Goal: Task Accomplishment & Management: Manage account settings

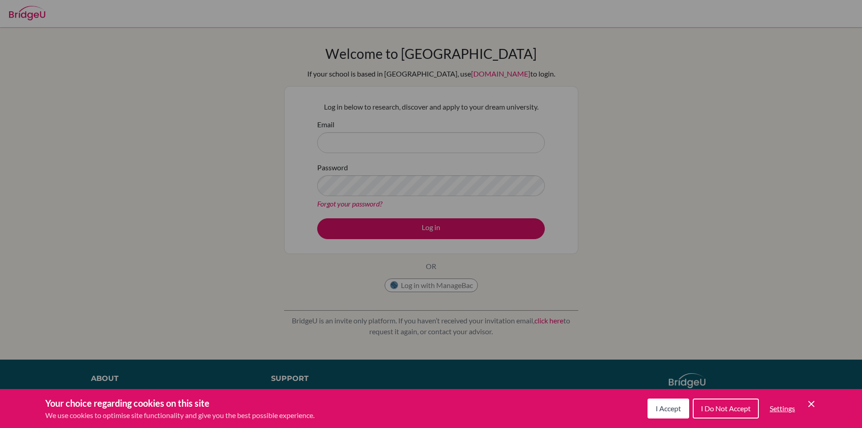
click at [676, 406] on span "I Accept" at bounding box center [668, 408] width 25 height 9
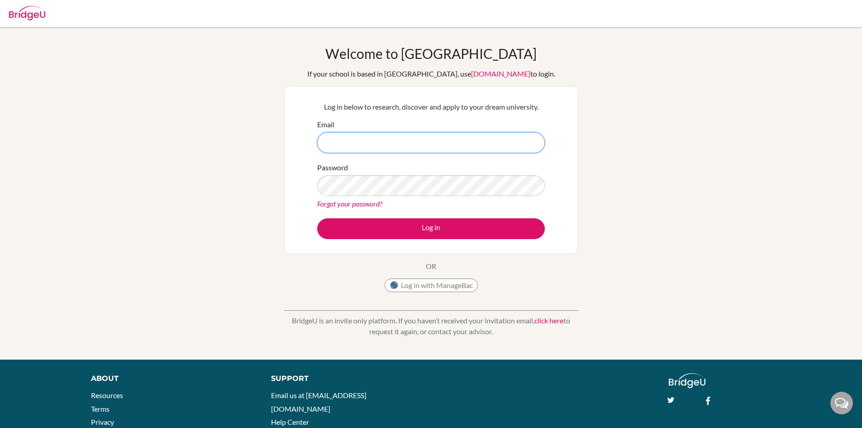
click at [416, 136] on input "Email" at bounding box center [431, 142] width 228 height 21
type input "[EMAIL_ADDRESS][DOMAIN_NAME]"
click at [317, 218] on button "Log in" at bounding box center [431, 228] width 228 height 21
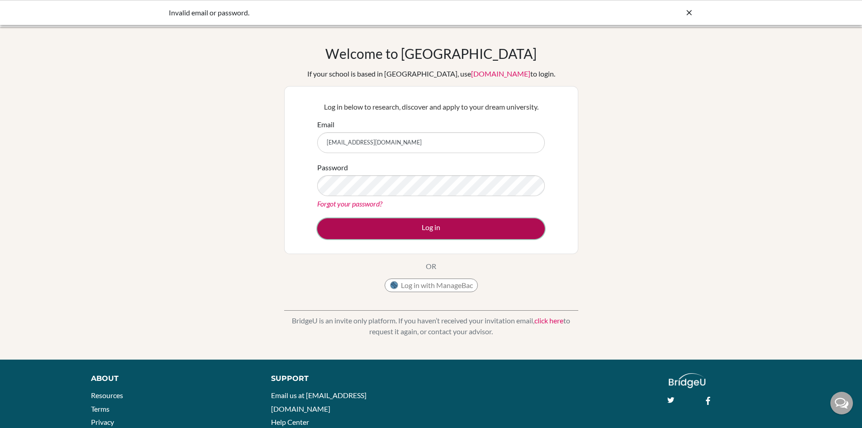
click at [395, 234] on button "Log in" at bounding box center [431, 228] width 228 height 21
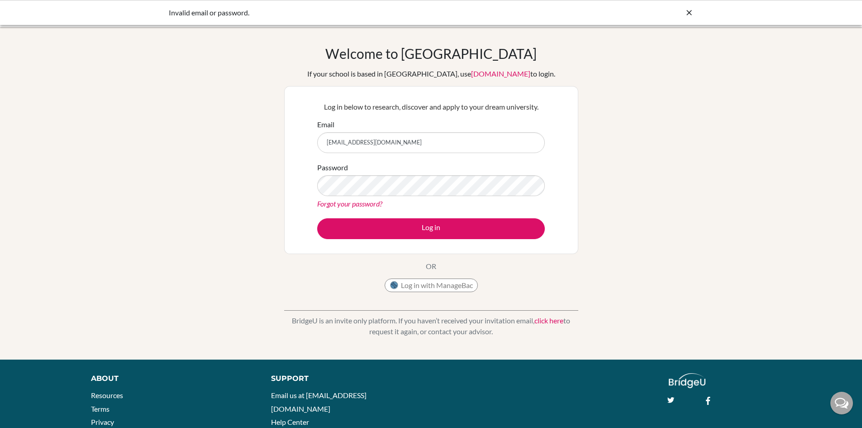
click at [686, 9] on icon at bounding box center [689, 12] width 9 height 9
drag, startPoint x: 471, startPoint y: 288, endPoint x: 627, endPoint y: 242, distance: 163.3
click at [627, 242] on div "Welcome to BridgeU If your school is based in China, use app.bridge-u.com.cn to…" at bounding box center [431, 193] width 862 height 296
click at [559, 321] on link "click here" at bounding box center [549, 320] width 29 height 9
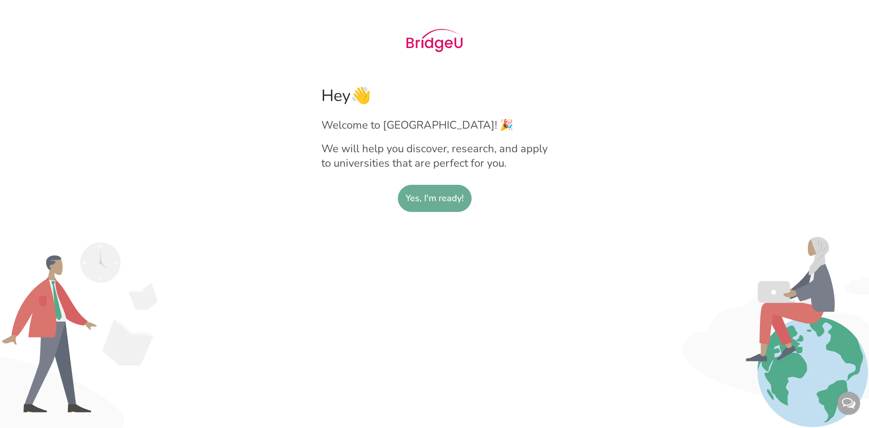
click at [431, 195] on slot "Yes, I'm ready!" at bounding box center [435, 198] width 58 height 26
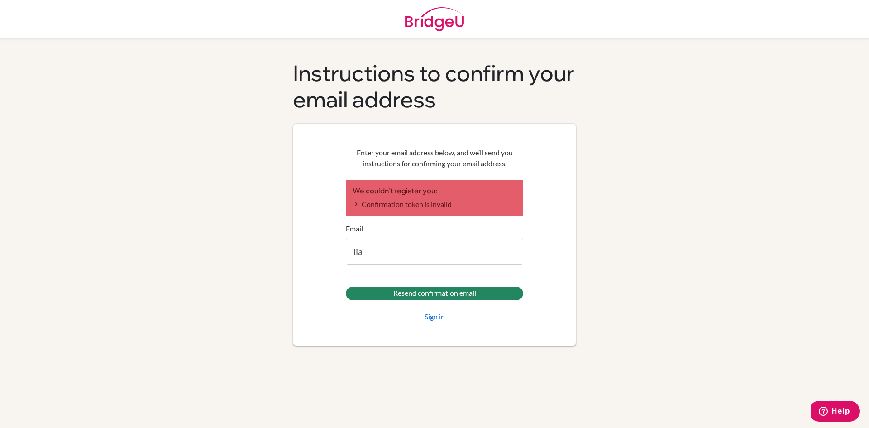
type input "[EMAIL_ADDRESS][DOMAIN_NAME]"
click at [387, 283] on form "We couldn't register you: Confirmation token is invalid Email [EMAIL_ADDRESS][D…" at bounding box center [434, 251] width 177 height 142
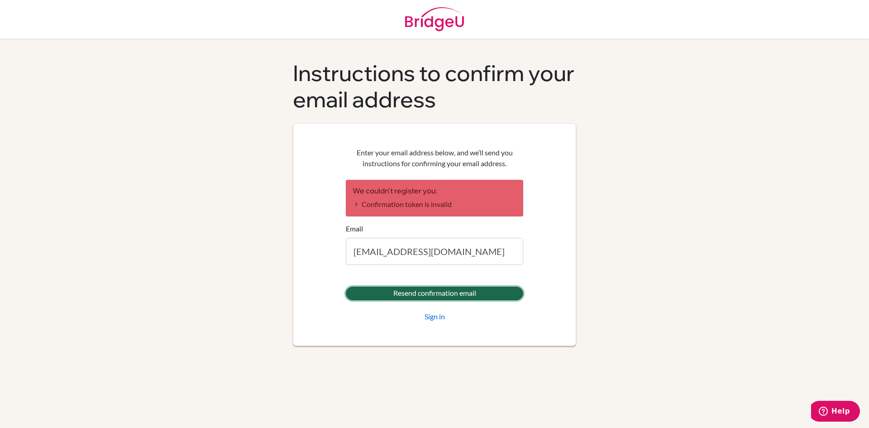
click at [386, 293] on input "Resend confirmation email" at bounding box center [434, 293] width 177 height 14
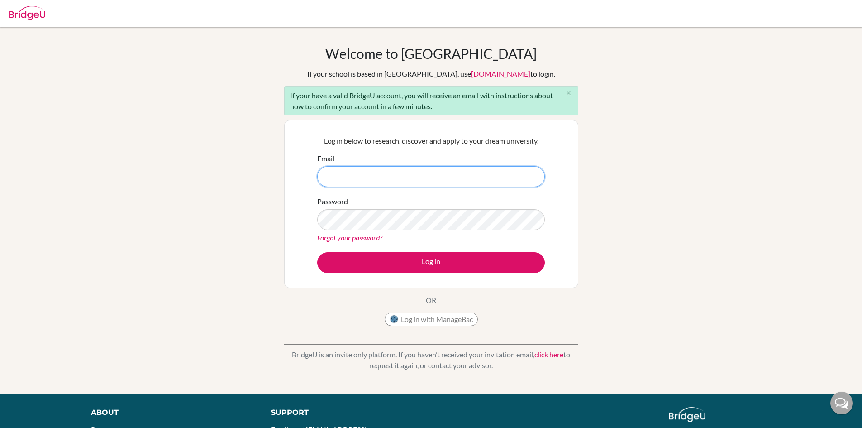
click at [393, 172] on input "Email" at bounding box center [431, 176] width 228 height 21
type input "[EMAIL_ADDRESS][DOMAIN_NAME]"
click at [365, 206] on div "Password Forgot your password?" at bounding box center [431, 219] width 228 height 47
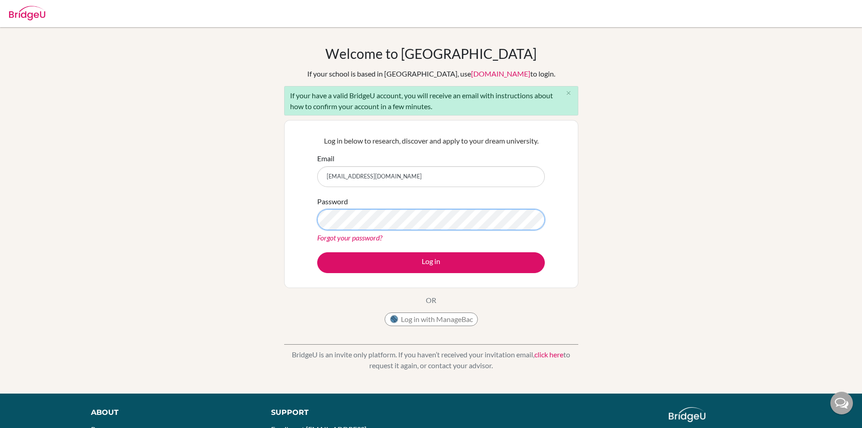
click at [317, 252] on button "Log in" at bounding box center [431, 262] width 228 height 21
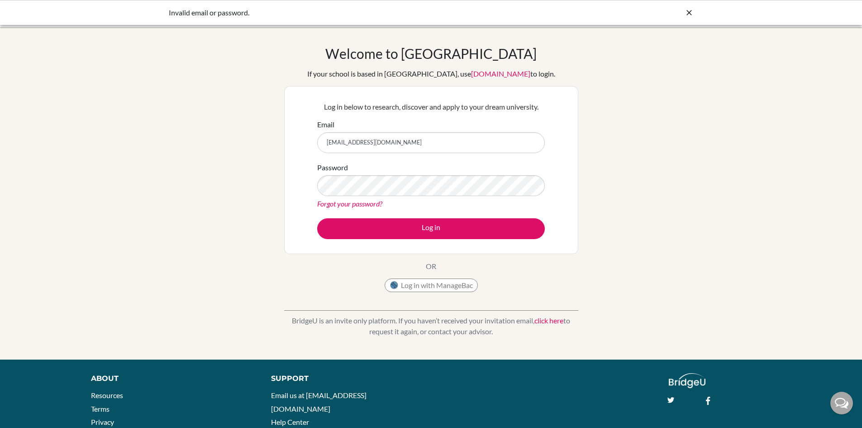
click at [554, 320] on link "click here" at bounding box center [549, 320] width 29 height 9
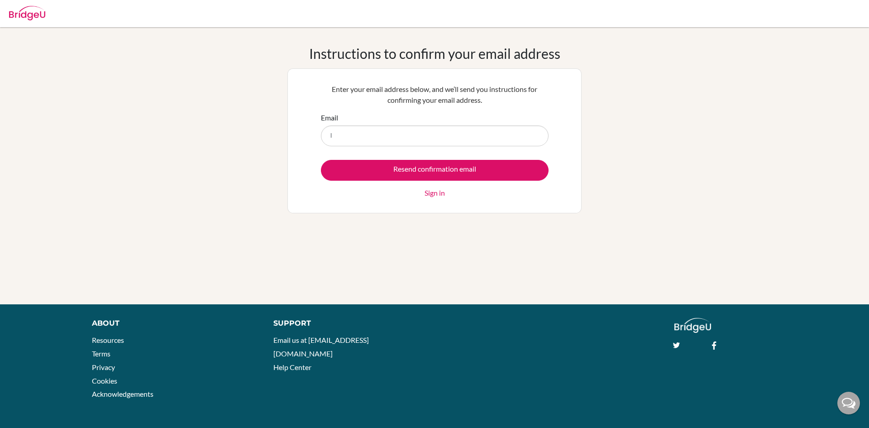
type input "[EMAIL_ADDRESS][DOMAIN_NAME]"
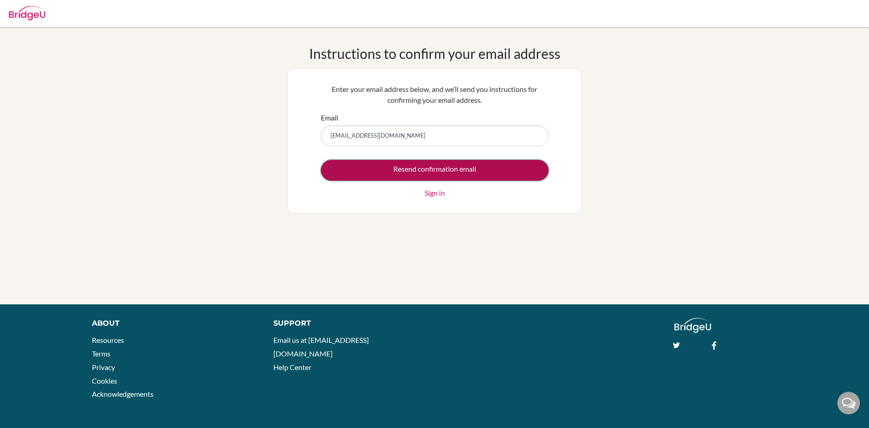
click at [420, 179] on input "Resend confirmation email" at bounding box center [435, 170] width 228 height 21
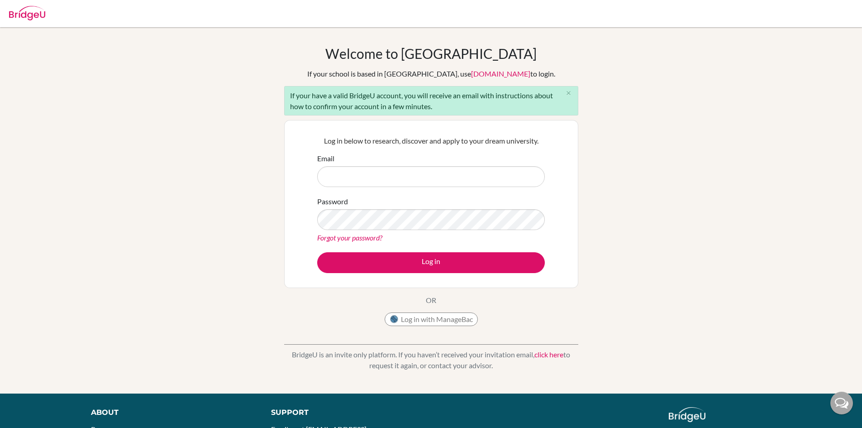
click at [550, 349] on p "BridgeU is an invite only platform. If you haven’t received your invitation ema…" at bounding box center [431, 360] width 294 height 22
click at [550, 353] on link "click here" at bounding box center [549, 354] width 29 height 9
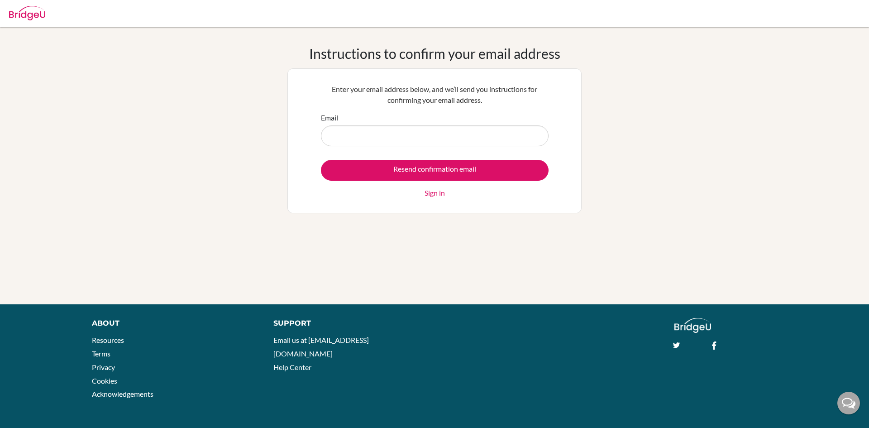
click at [432, 196] on link "Sign in" at bounding box center [435, 192] width 20 height 11
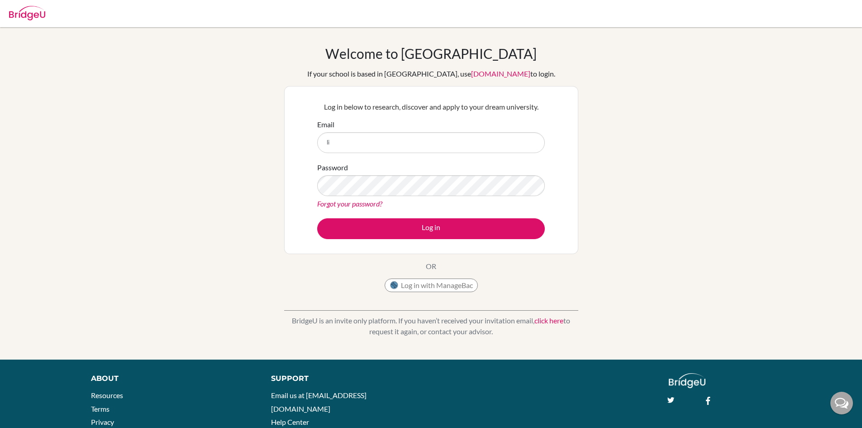
type input "[EMAIL_ADDRESS][DOMAIN_NAME]"
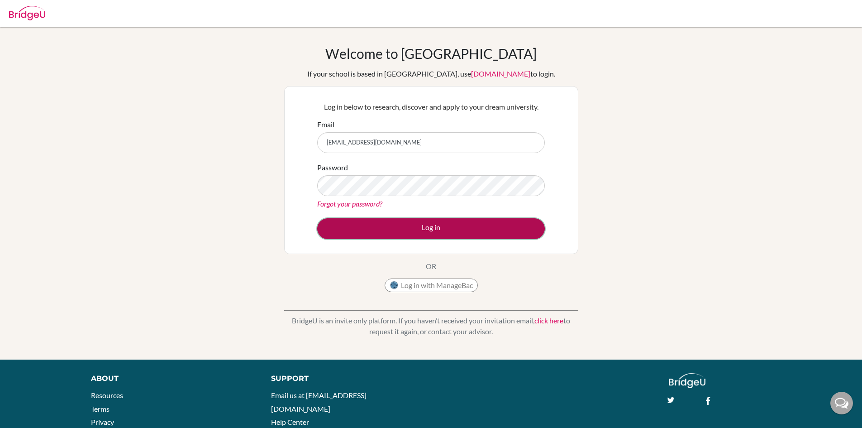
click at [411, 229] on button "Log in" at bounding box center [431, 228] width 228 height 21
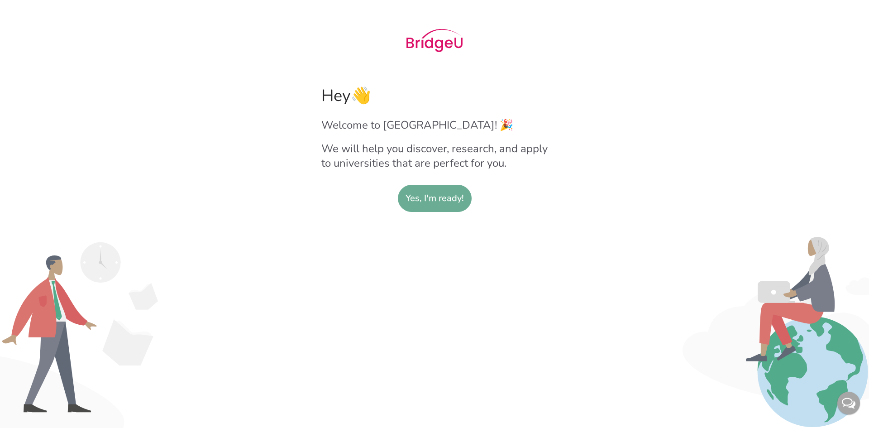
click at [445, 210] on slot "Yes, I'm ready!" at bounding box center [435, 198] width 58 height 26
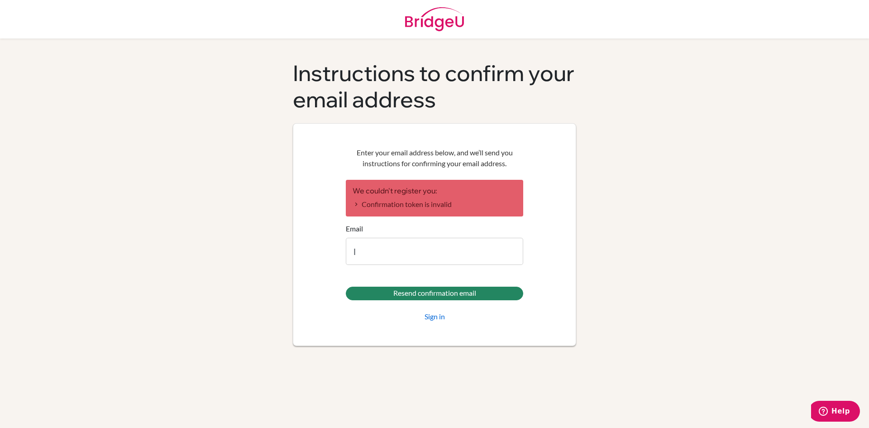
click at [464, 217] on form "We couldn't register you: Confirmation token is invalid Email l Resend confirma…" at bounding box center [434, 251] width 177 height 142
click at [449, 254] on input "l" at bounding box center [434, 251] width 177 height 27
type input "[EMAIL_ADDRESS][DOMAIN_NAME]"
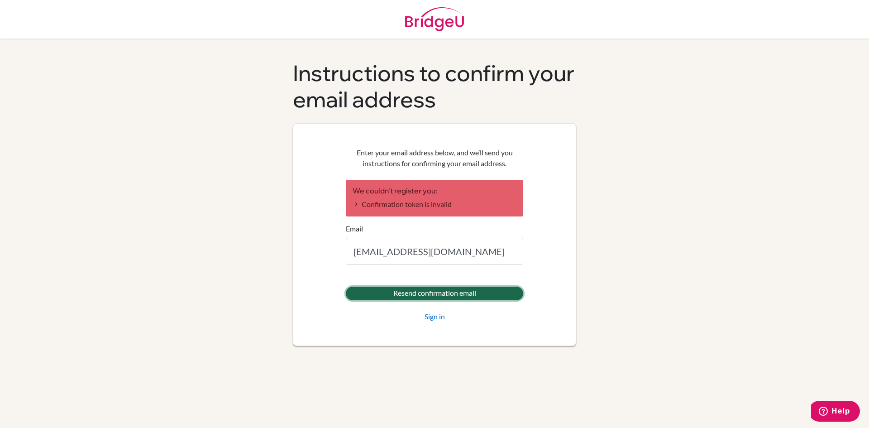
click at [452, 292] on input "Resend confirmation email" at bounding box center [434, 293] width 177 height 14
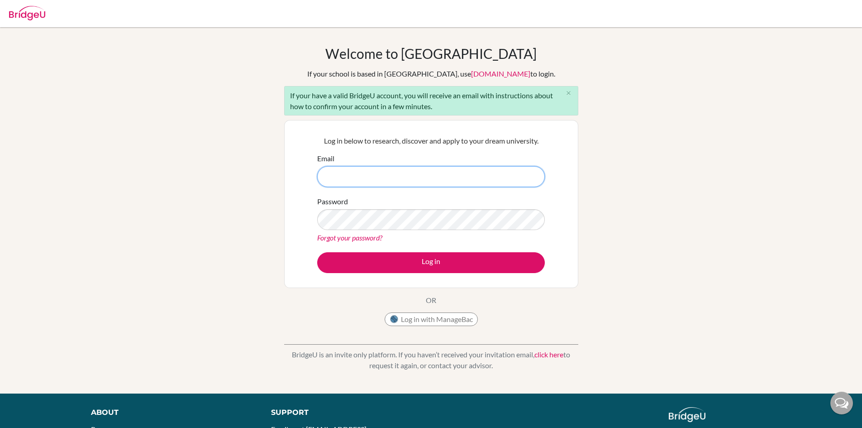
drag, startPoint x: 436, startPoint y: 176, endPoint x: 428, endPoint y: 174, distance: 8.5
click at [428, 174] on input "Email" at bounding box center [431, 176] width 228 height 21
type input "[EMAIL_ADDRESS][DOMAIN_NAME]"
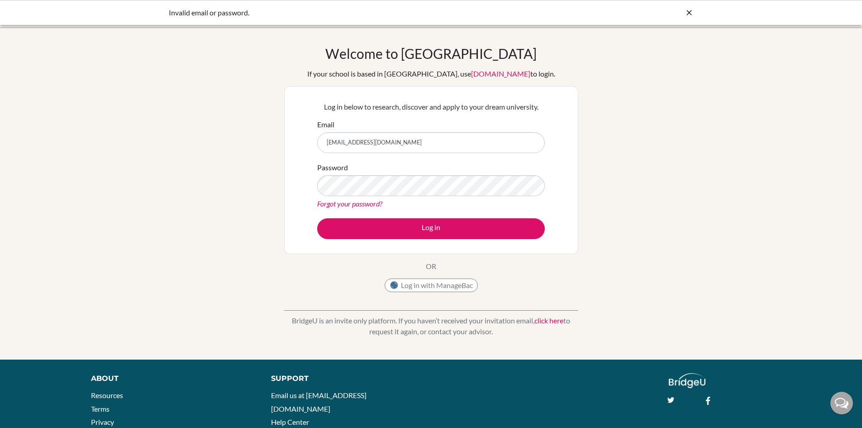
click at [378, 203] on link "Forgot your password?" at bounding box center [349, 203] width 65 height 9
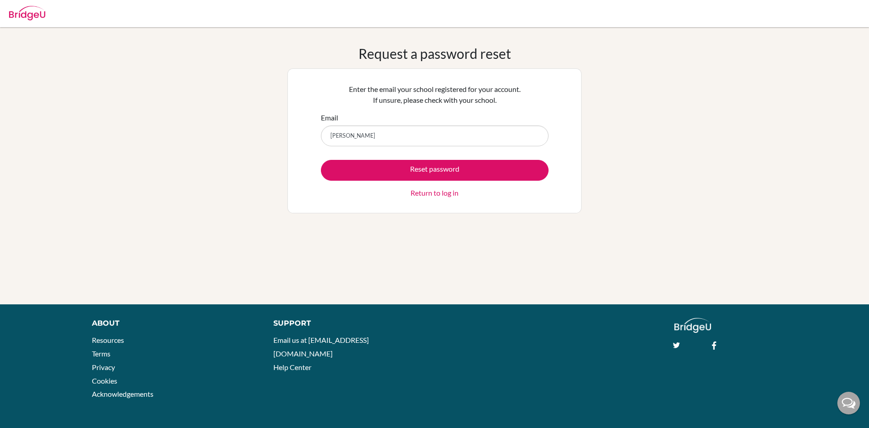
type input "[EMAIL_ADDRESS][DOMAIN_NAME]"
drag, startPoint x: 181, startPoint y: 256, endPoint x: 258, endPoint y: 256, distance: 76.0
click at [258, 256] on div "Request a password reset Enter the email your school registered for your accoun…" at bounding box center [434, 165] width 869 height 241
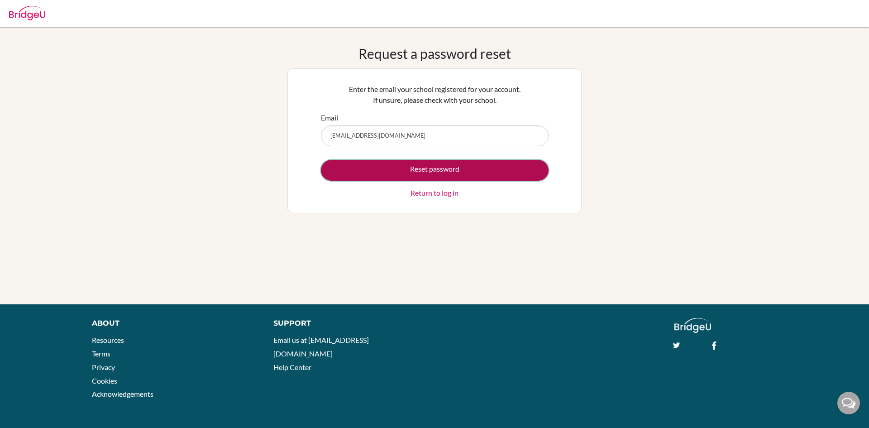
click at [390, 164] on button "Reset password" at bounding box center [435, 170] width 228 height 21
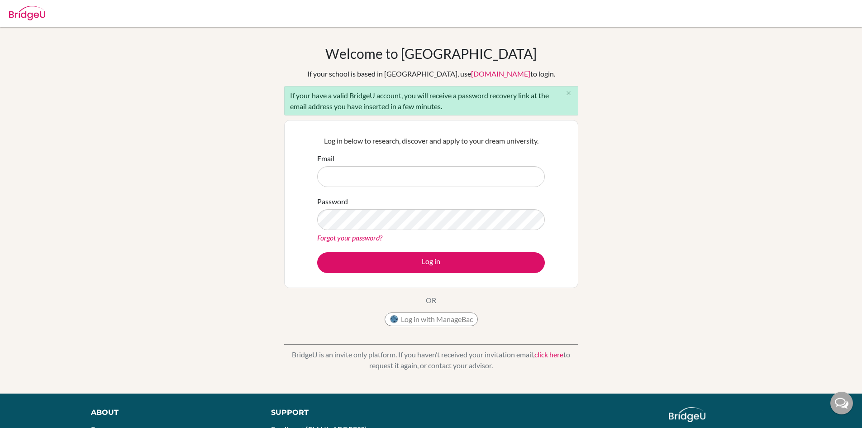
click at [444, 104] on div "If your have a valid BridgeU account, you will receive a password recovery link…" at bounding box center [431, 100] width 294 height 29
drag, startPoint x: 484, startPoint y: 358, endPoint x: 512, endPoint y: 352, distance: 29.1
click at [512, 352] on p "BridgeU is an invite only platform. If you haven’t received your invitation ema…" at bounding box center [431, 360] width 294 height 22
click at [510, 353] on p "BridgeU is an invite only platform. If you haven’t received your invitation ema…" at bounding box center [431, 360] width 294 height 22
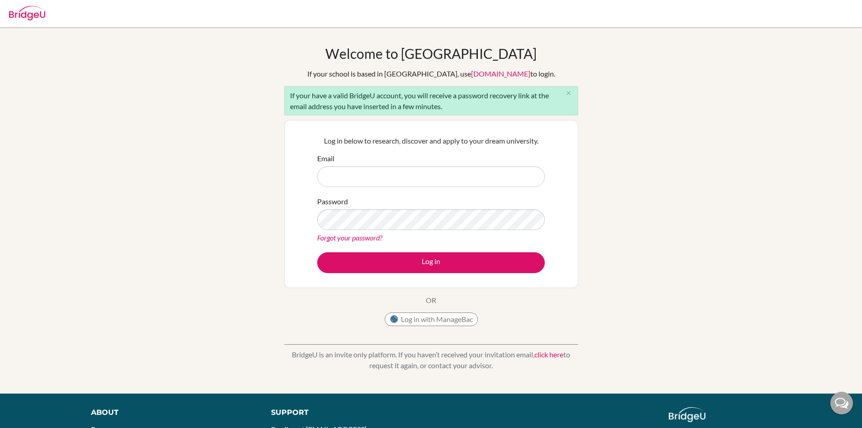
click at [18, 7] on img at bounding box center [27, 13] width 36 height 14
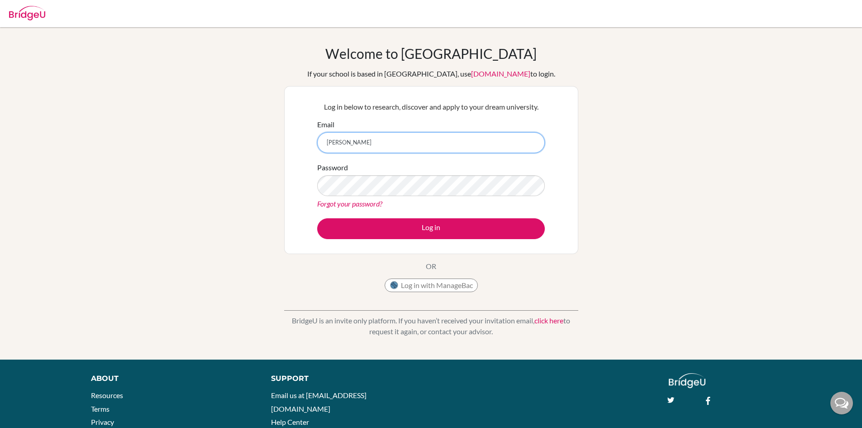
type input "[EMAIL_ADDRESS][DOMAIN_NAME]"
click at [317, 218] on button "Log in" at bounding box center [431, 228] width 228 height 21
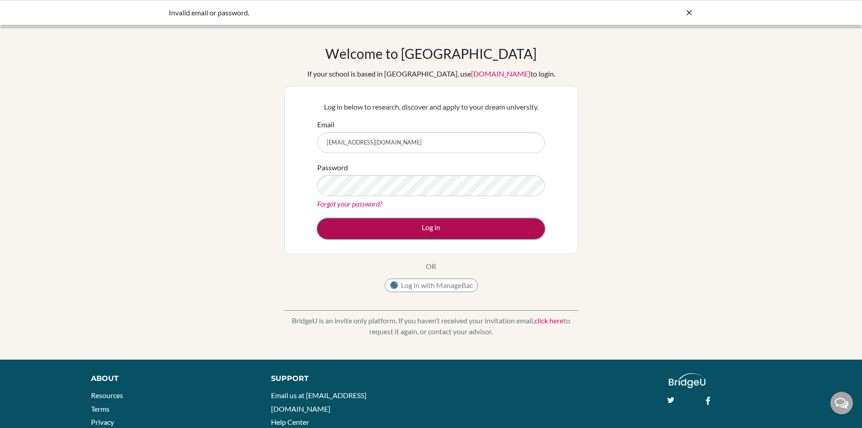
click at [432, 225] on button "Log in" at bounding box center [431, 228] width 228 height 21
click at [460, 231] on button "Log in" at bounding box center [431, 228] width 228 height 21
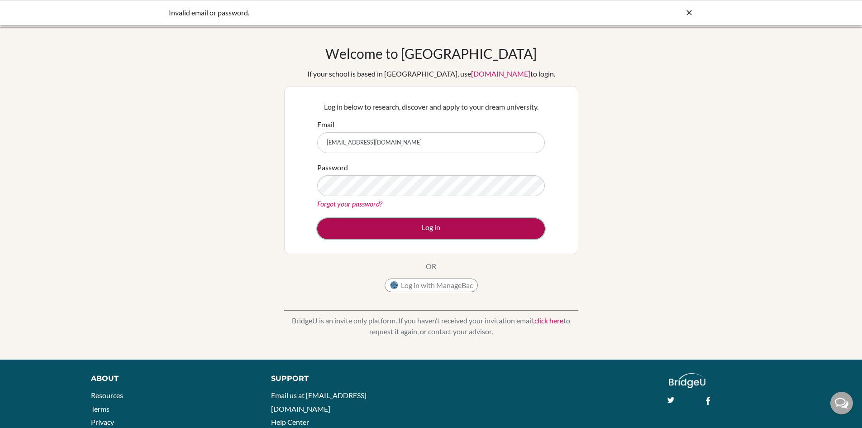
click at [460, 231] on button "Log in" at bounding box center [431, 228] width 228 height 21
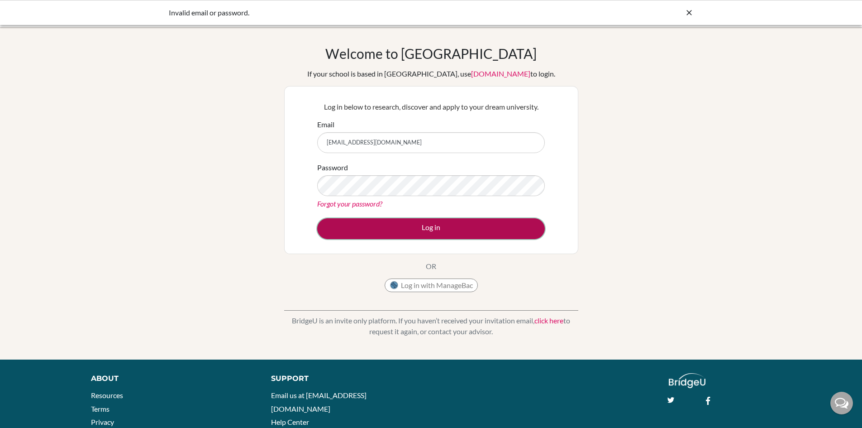
click at [460, 231] on button "Log in" at bounding box center [431, 228] width 228 height 21
